Goal: Subscribe to service/newsletter

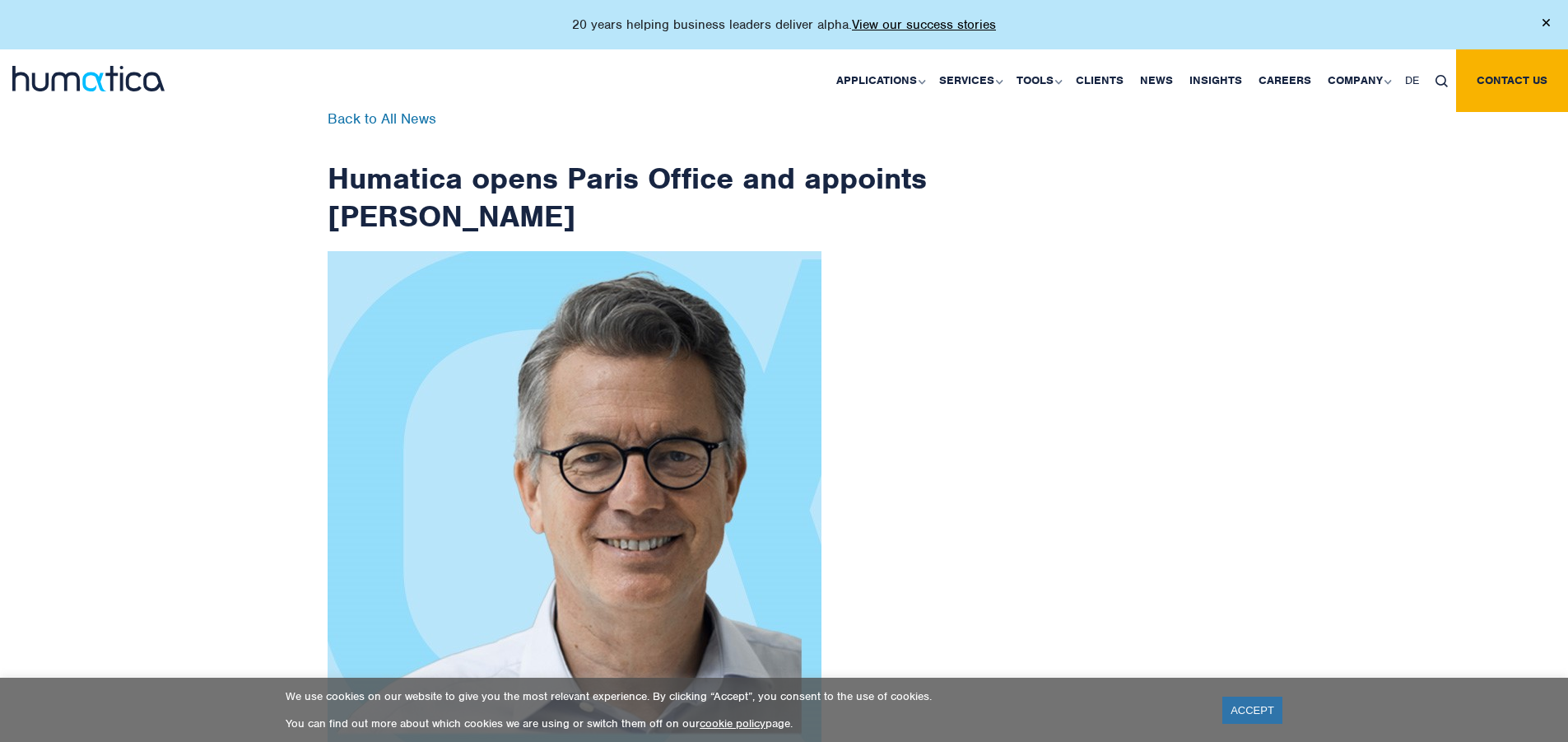
scroll to position [2627, 0]
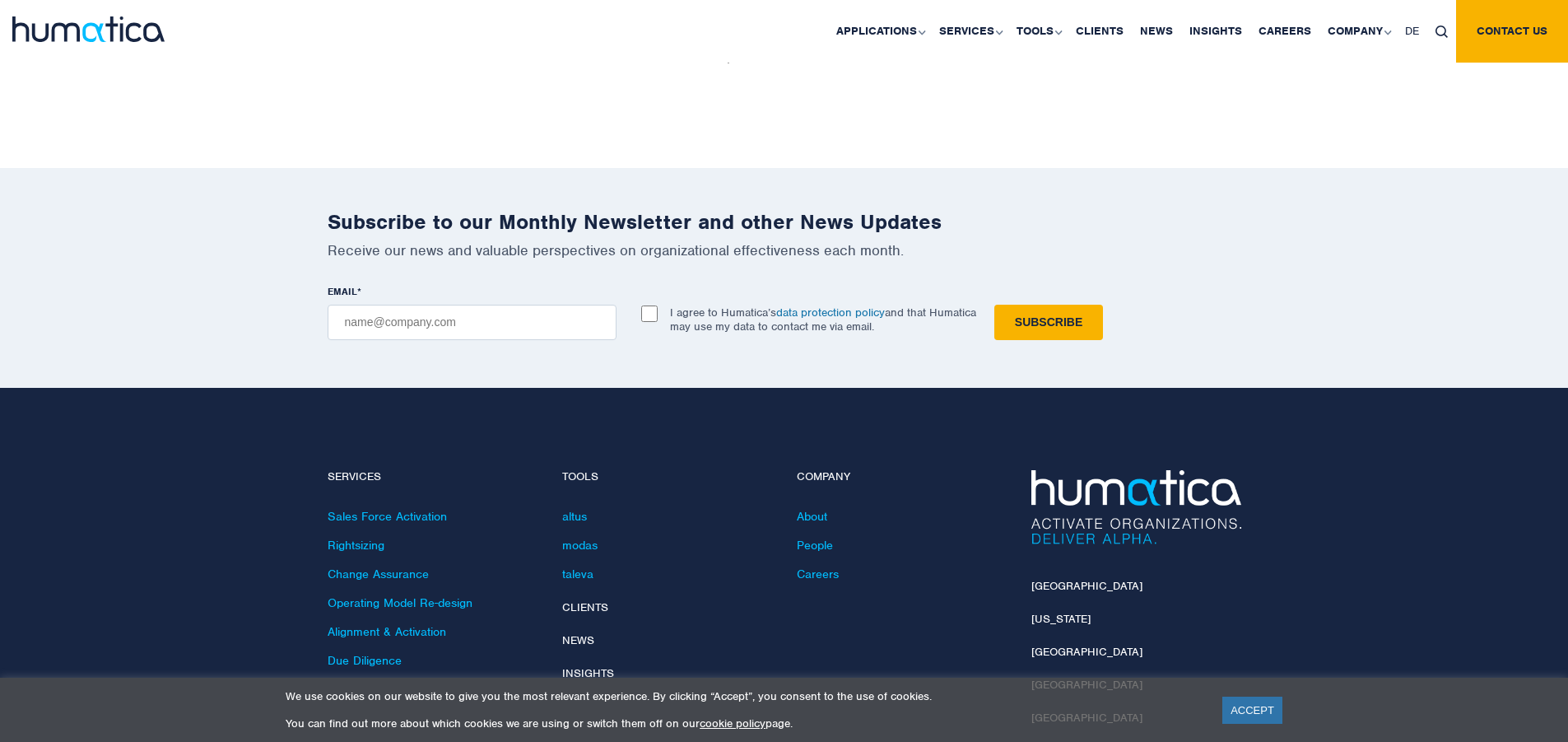
checkbox input "true"
type input "[EMAIL_ADDRESS][DOMAIN_NAME]"
click at [995, 304] on input "Subscribe" at bounding box center [1049, 321] width 109 height 35
